Goal: Information Seeking & Learning: Learn about a topic

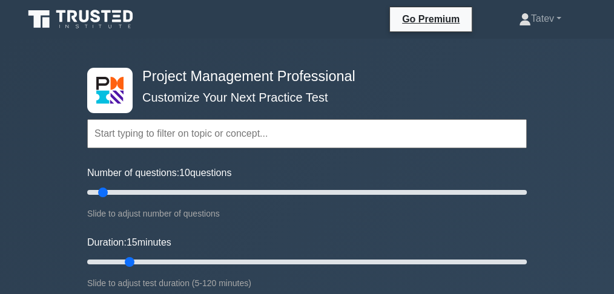
drag, startPoint x: 112, startPoint y: 260, endPoint x: 122, endPoint y: 260, distance: 9.7
type input "15"
click at [122, 260] on input "Duration: 15 minutes" at bounding box center [306, 262] width 439 height 15
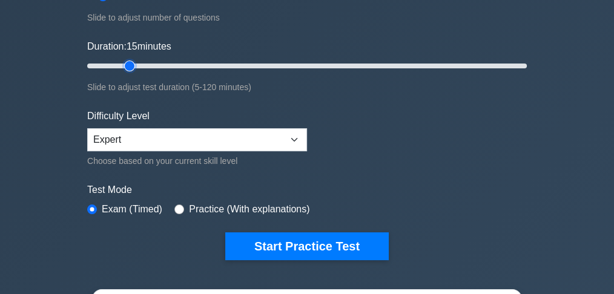
scroll to position [202, 0]
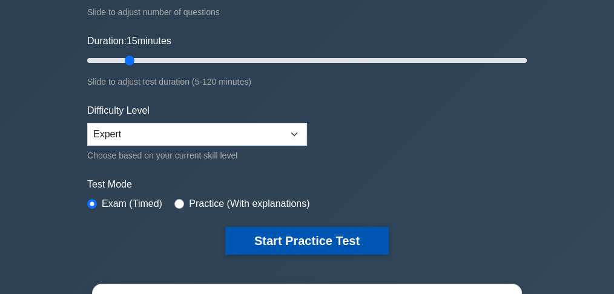
click at [237, 233] on button "Start Practice Test" at bounding box center [306, 241] width 163 height 28
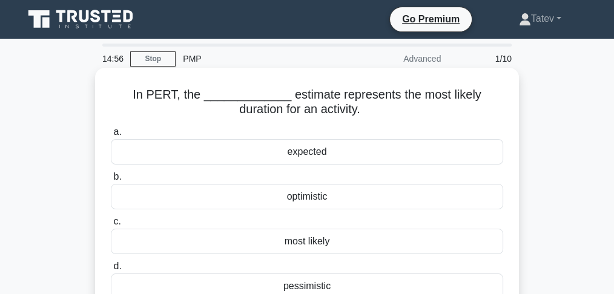
scroll to position [40, 0]
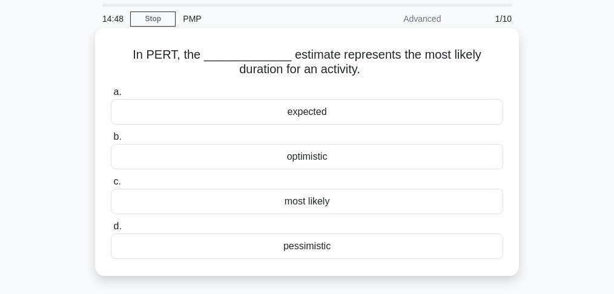
click at [283, 201] on div "most likely" at bounding box center [307, 201] width 392 height 25
click at [111, 186] on input "c. most likely" at bounding box center [111, 182] width 0 height 8
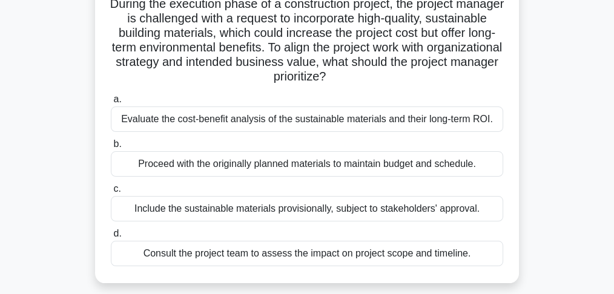
scroll to position [161, 0]
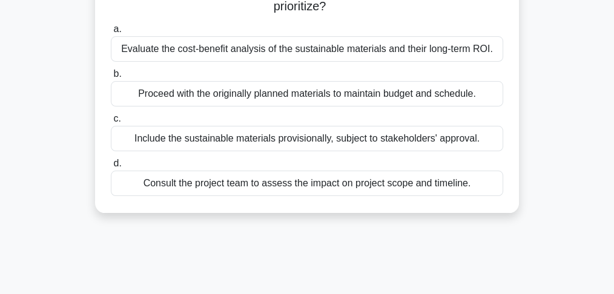
click at [192, 54] on div "Evaluate the cost-benefit analysis of the sustainable materials and their long-…" at bounding box center [307, 48] width 392 height 25
click at [111, 33] on input "a. Evaluate the cost-benefit analysis of the sustainable materials and their lo…" at bounding box center [111, 29] width 0 height 8
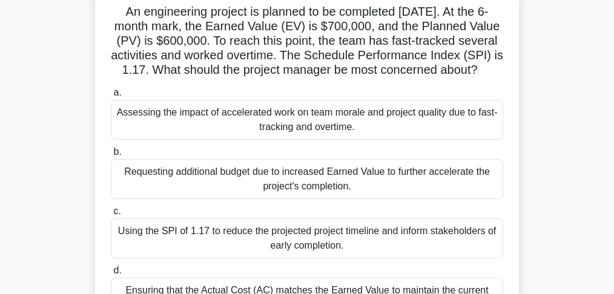
scroll to position [80, 0]
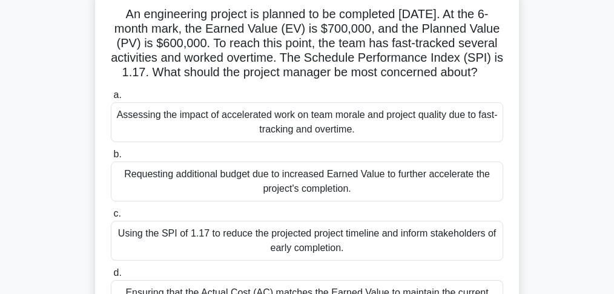
click at [217, 142] on div "Assessing the impact of accelerated work on team morale and project quality due…" at bounding box center [307, 122] width 392 height 40
click at [111, 99] on input "a. Assessing the impact of accelerated work on team morale and project quality …" at bounding box center [111, 95] width 0 height 8
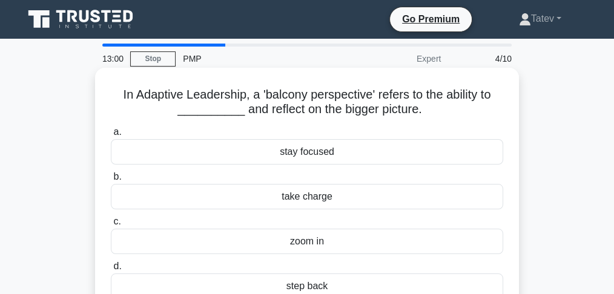
scroll to position [40, 0]
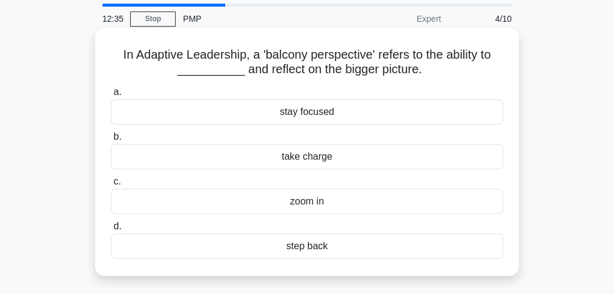
click at [307, 247] on div "step back" at bounding box center [307, 246] width 392 height 25
click at [111, 231] on input "d. step back" at bounding box center [111, 227] width 0 height 8
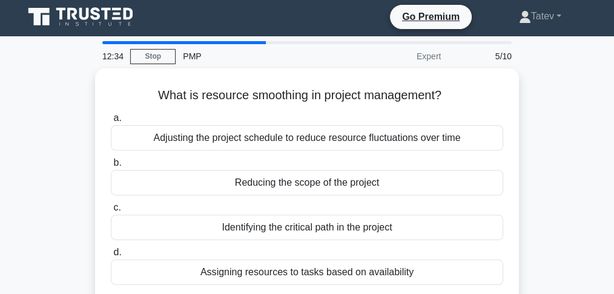
scroll to position [0, 0]
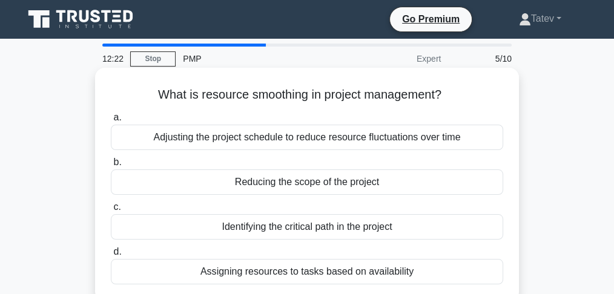
click at [280, 275] on div "Assigning resources to tasks based on availability" at bounding box center [307, 271] width 392 height 25
click at [111, 256] on input "d. Assigning resources to tasks based on availability" at bounding box center [111, 252] width 0 height 8
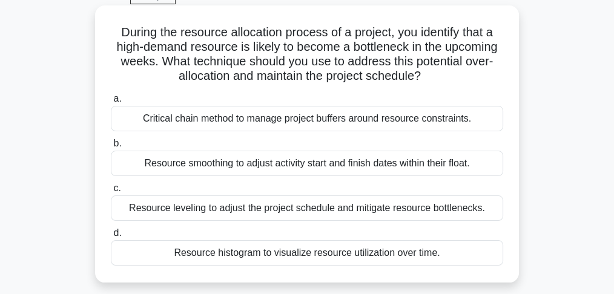
scroll to position [80, 0]
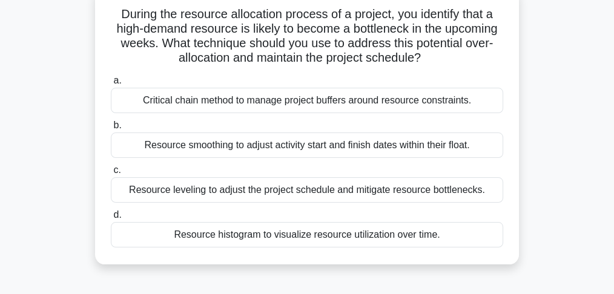
click at [212, 192] on div "Resource leveling to adjust the project schedule and mitigate resource bottlene…" at bounding box center [307, 189] width 392 height 25
click at [111, 174] on input "c. Resource leveling to adjust the project schedule and mitigate resource bottl…" at bounding box center [111, 170] width 0 height 8
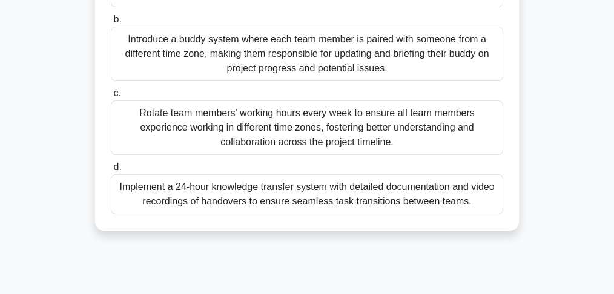
scroll to position [282, 0]
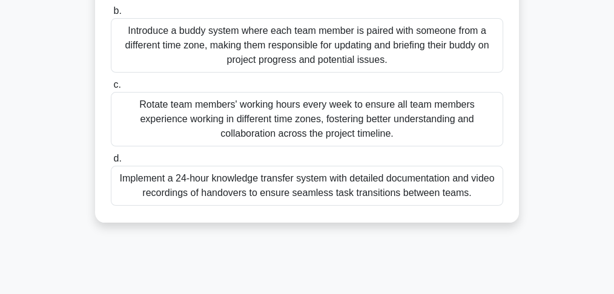
click at [223, 180] on div "Implement a 24-hour knowledge transfer system with detailed documentation and v…" at bounding box center [307, 186] width 392 height 40
click at [111, 163] on input "d. Implement a 24-hour knowledge transfer system with detailed documentation an…" at bounding box center [111, 159] width 0 height 8
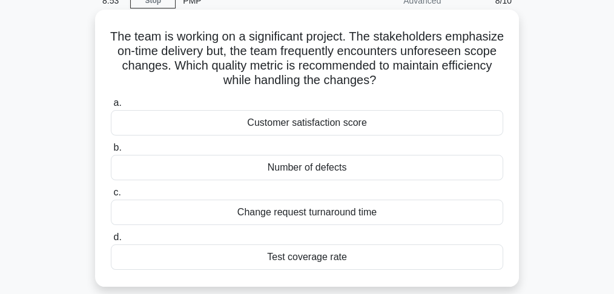
scroll to position [72, 0]
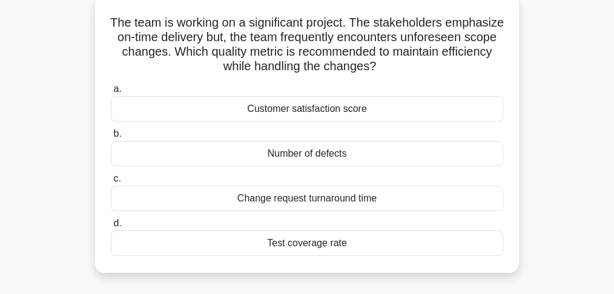
click at [311, 196] on div "Change request turnaround time" at bounding box center [307, 198] width 392 height 25
click at [111, 183] on input "c. Change request turnaround time" at bounding box center [111, 179] width 0 height 8
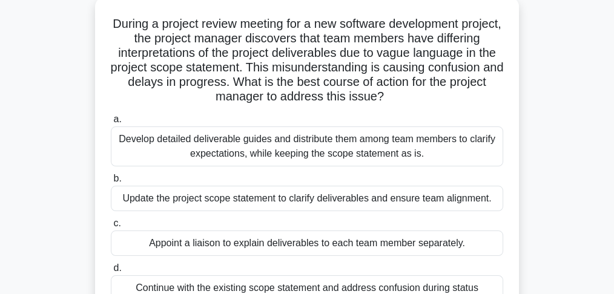
scroll to position [121, 0]
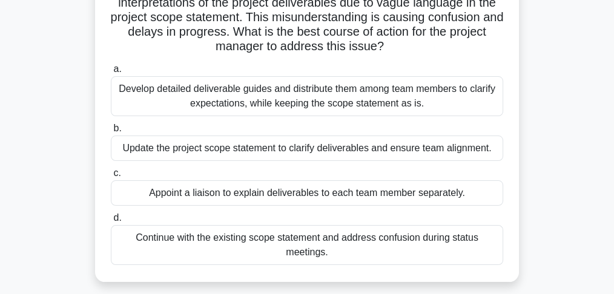
click at [271, 149] on div "Update the project scope statement to clarify deliverables and ensure team alig…" at bounding box center [307, 148] width 392 height 25
click at [111, 133] on input "b. Update the project scope statement to clarify deliverables and ensure team a…" at bounding box center [111, 129] width 0 height 8
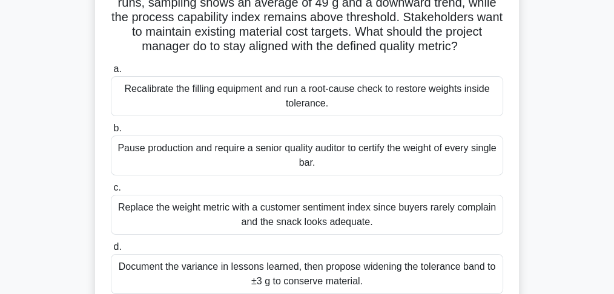
scroll to position [161, 0]
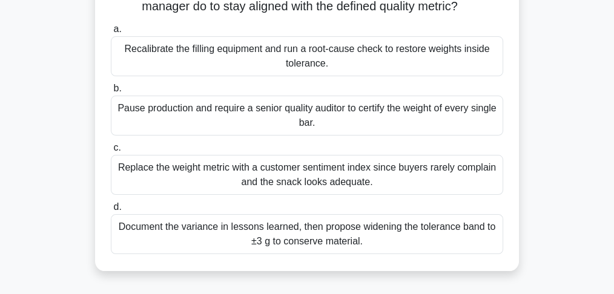
click at [326, 76] on div "Recalibrate the filling equipment and run a root-cause check to restore weights…" at bounding box center [307, 56] width 392 height 40
click at [111, 33] on input "a. Recalibrate the filling equipment and run a root-cause check to restore weig…" at bounding box center [111, 29] width 0 height 8
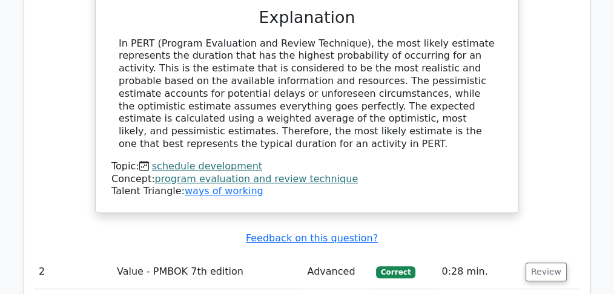
scroll to position [1412, 0]
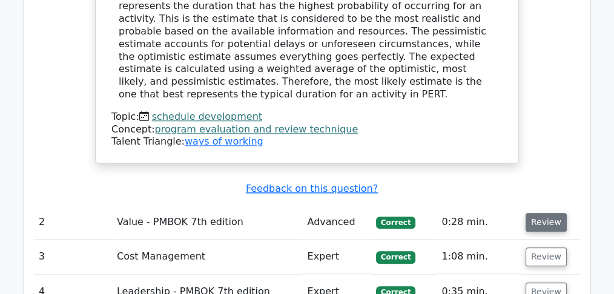
click at [550, 213] on button "Review" at bounding box center [545, 222] width 41 height 19
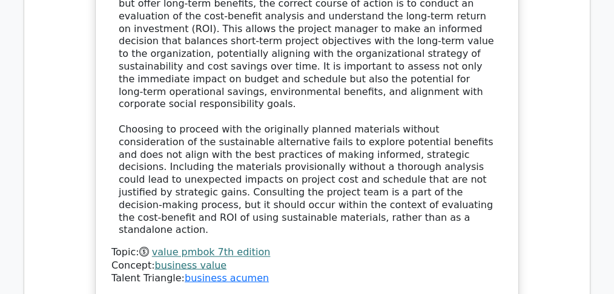
scroll to position [2138, 0]
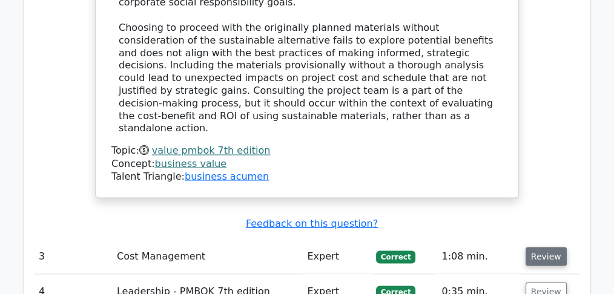
click at [543, 247] on button "Review" at bounding box center [545, 256] width 41 height 19
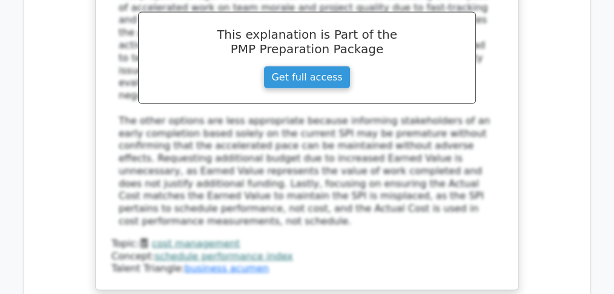
scroll to position [2824, 0]
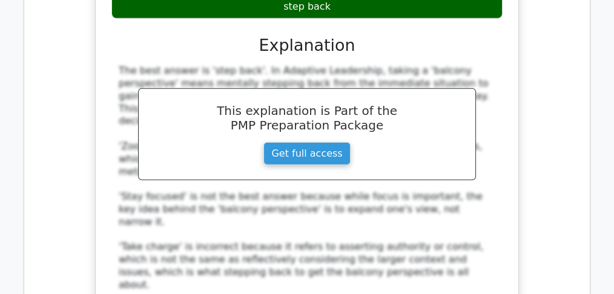
scroll to position [3389, 0]
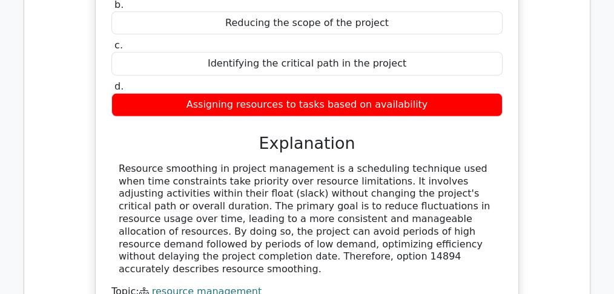
scroll to position [3873, 0]
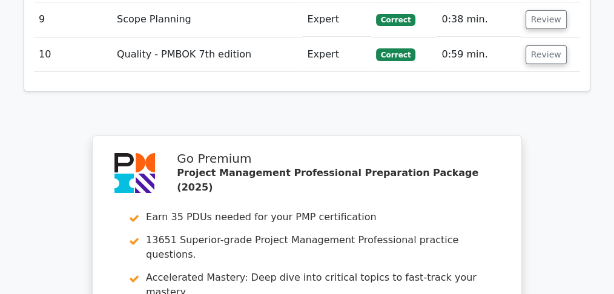
scroll to position [4881, 0]
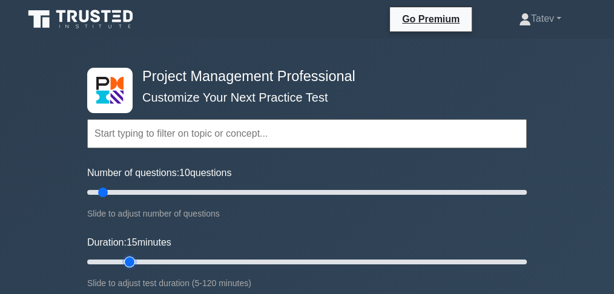
drag, startPoint x: 110, startPoint y: 260, endPoint x: 120, endPoint y: 263, distance: 10.7
type input "15"
click at [120, 263] on input "Duration: 15 minutes" at bounding box center [306, 262] width 439 height 15
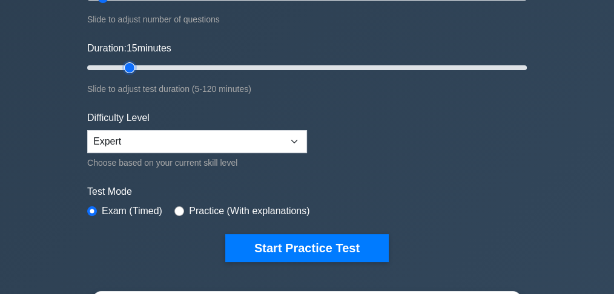
scroll to position [202, 0]
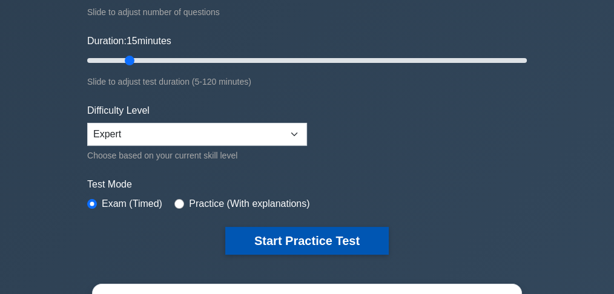
click at [253, 240] on button "Start Practice Test" at bounding box center [306, 241] width 163 height 28
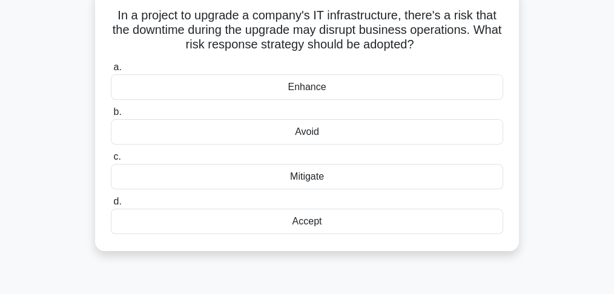
scroll to position [80, 0]
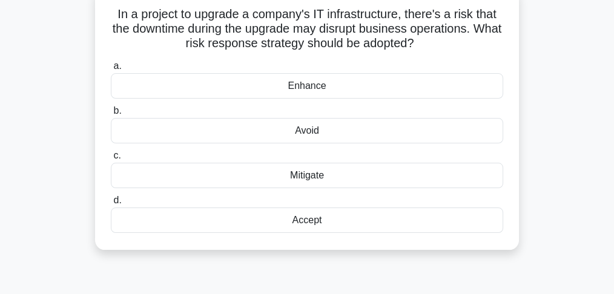
click at [315, 132] on div "Avoid" at bounding box center [307, 130] width 392 height 25
click at [111, 115] on input "b. Avoid" at bounding box center [111, 111] width 0 height 8
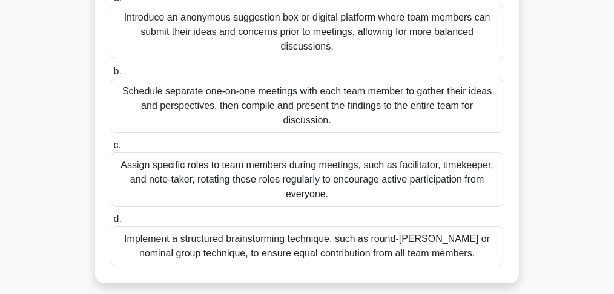
scroll to position [242, 0]
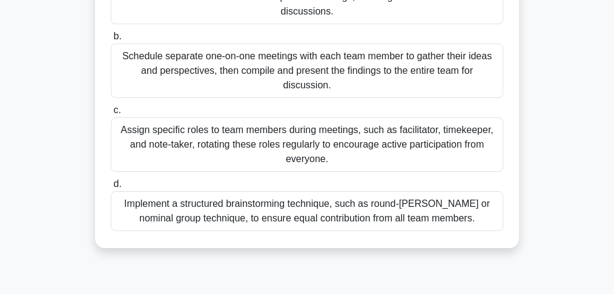
click at [277, 219] on div "Implement a structured brainstorming technique, such as round-[PERSON_NAME] or …" at bounding box center [307, 211] width 392 height 40
click at [111, 188] on input "d. Implement a structured brainstorming technique, such as round-[PERSON_NAME] …" at bounding box center [111, 184] width 0 height 8
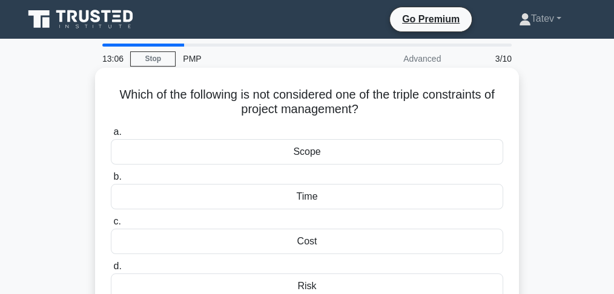
scroll to position [40, 0]
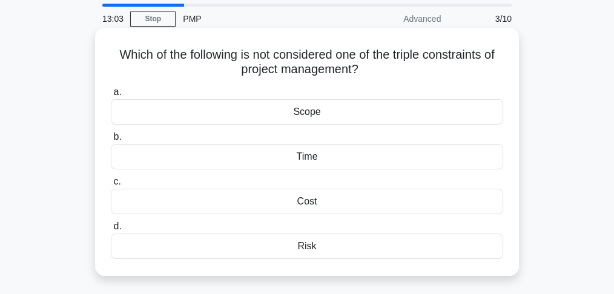
click at [283, 248] on div "Risk" at bounding box center [307, 246] width 392 height 25
click at [111, 231] on input "d. Risk" at bounding box center [111, 227] width 0 height 8
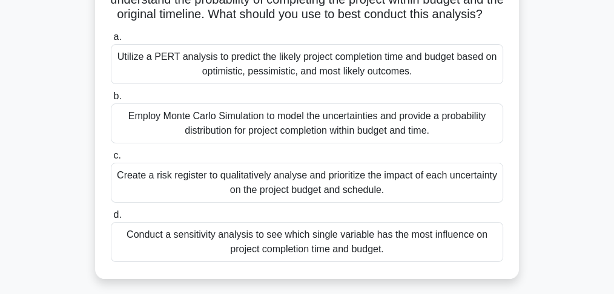
scroll to position [161, 0]
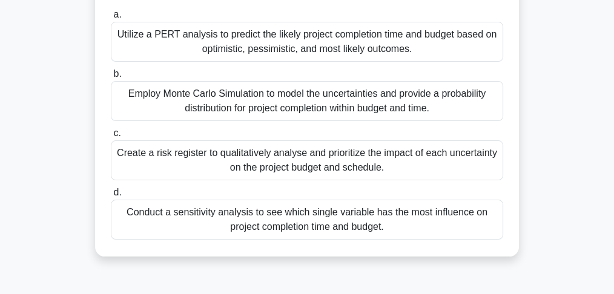
click at [283, 121] on div "Employ Monte Carlo Simulation to model the uncertainties and provide a probabil…" at bounding box center [307, 101] width 392 height 40
click at [111, 78] on input "b. Employ Monte Carlo Simulation to model the uncertainties and provide a proba…" at bounding box center [111, 74] width 0 height 8
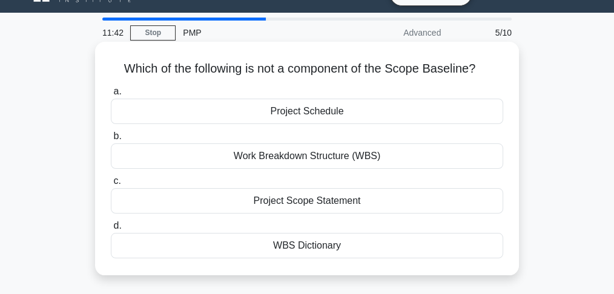
scroll to position [40, 0]
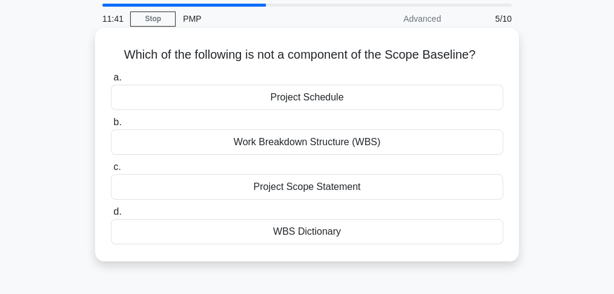
click at [315, 102] on div "Project Schedule" at bounding box center [307, 97] width 392 height 25
click at [111, 82] on input "a. Project Schedule" at bounding box center [111, 78] width 0 height 8
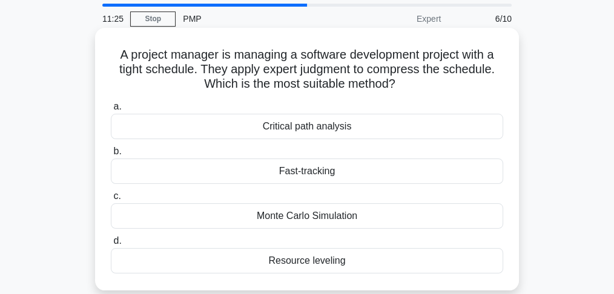
click at [294, 177] on div "Fast-tracking" at bounding box center [307, 171] width 392 height 25
click at [111, 156] on input "b. Fast-tracking" at bounding box center [111, 152] width 0 height 8
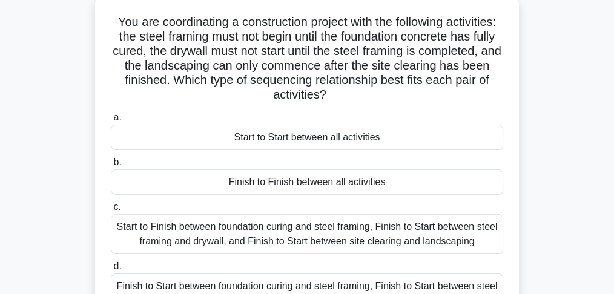
scroll to position [121, 0]
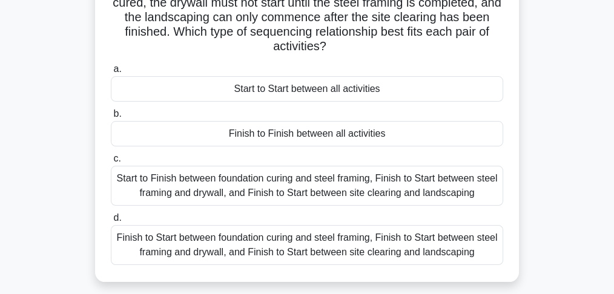
click at [276, 248] on div "Finish to Start between foundation curing and steel framing, Finish to Start be…" at bounding box center [307, 245] width 392 height 40
click at [111, 222] on input "d. Finish to Start between foundation curing and steel framing, Finish to Start…" at bounding box center [111, 218] width 0 height 8
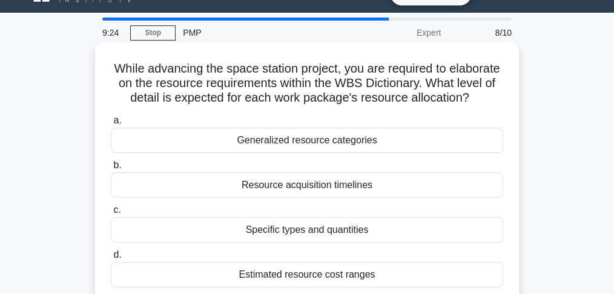
scroll to position [40, 0]
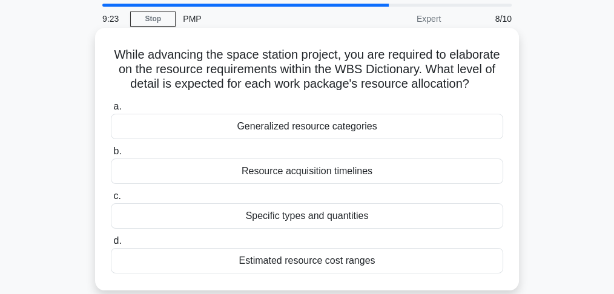
click at [339, 229] on div "Specific types and quantities" at bounding box center [307, 215] width 392 height 25
click at [111, 200] on input "c. Specific types and quantities" at bounding box center [111, 196] width 0 height 8
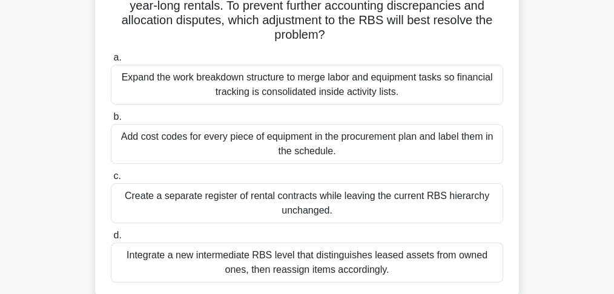
scroll to position [161, 0]
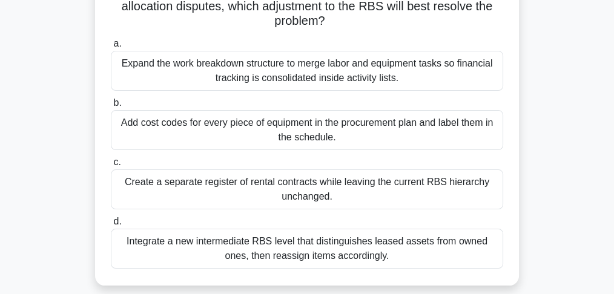
click at [211, 254] on div "Integrate a new intermediate RBS level that distinguishes leased assets from ow…" at bounding box center [307, 249] width 392 height 40
click at [111, 226] on input "d. Integrate a new intermediate RBS level that distinguishes leased assets from…" at bounding box center [111, 222] width 0 height 8
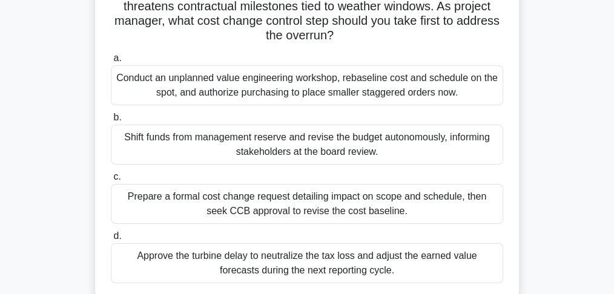
click at [167, 209] on div "Prepare a formal cost change request detailing impact on scope and schedule, th…" at bounding box center [307, 204] width 392 height 40
click at [111, 181] on input "c. Prepare a formal cost change request detailing impact on scope and schedule,…" at bounding box center [111, 177] width 0 height 8
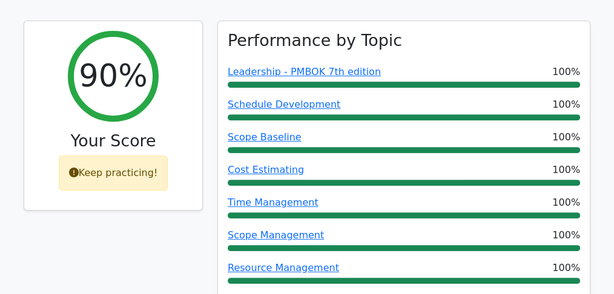
scroll to position [403, 0]
